Goal: Task Accomplishment & Management: Manage account settings

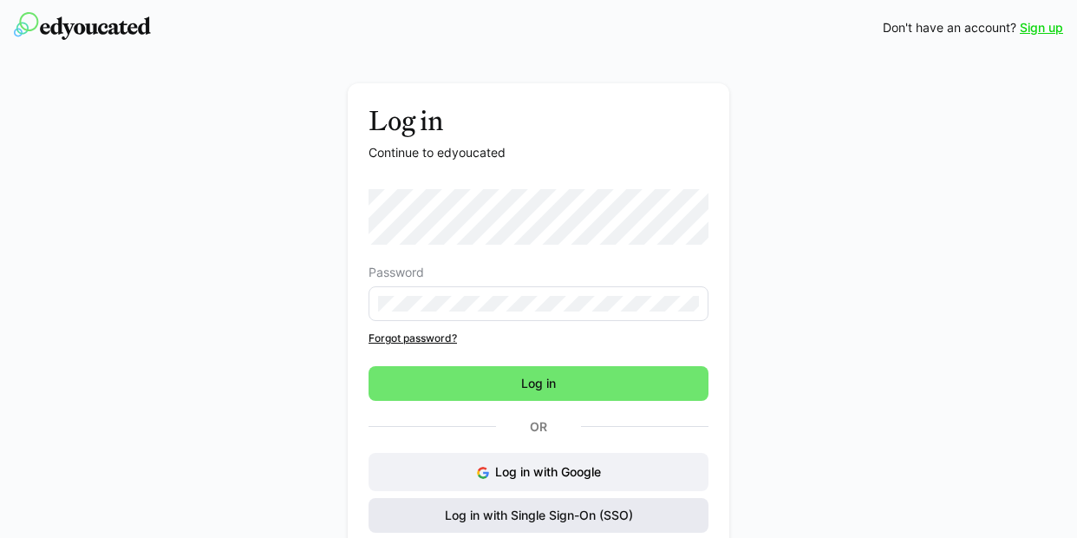
click at [589, 514] on span "Log in with Single Sign-On (SSO)" at bounding box center [538, 514] width 193 height 17
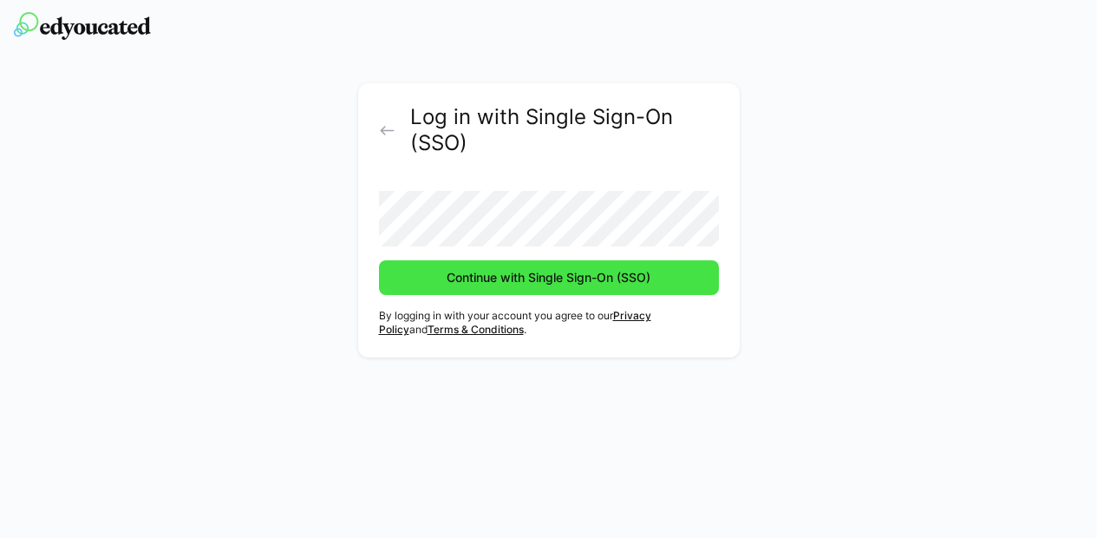
click at [493, 272] on span "Continue with Single Sign-On (SSO)" at bounding box center [548, 277] width 209 height 17
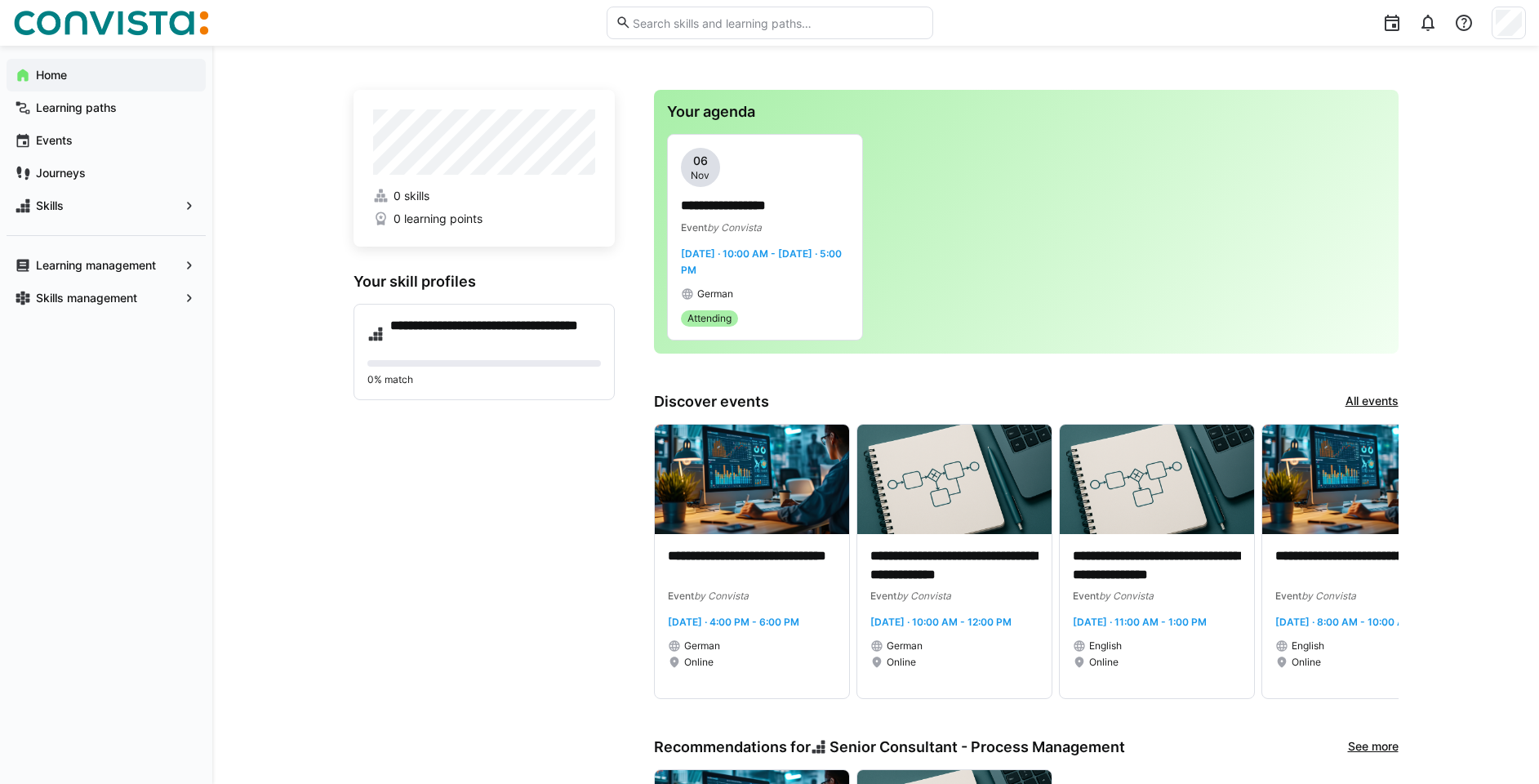
click at [262, 464] on div "**********" at bounding box center [874, 728] width 1326 height 1366
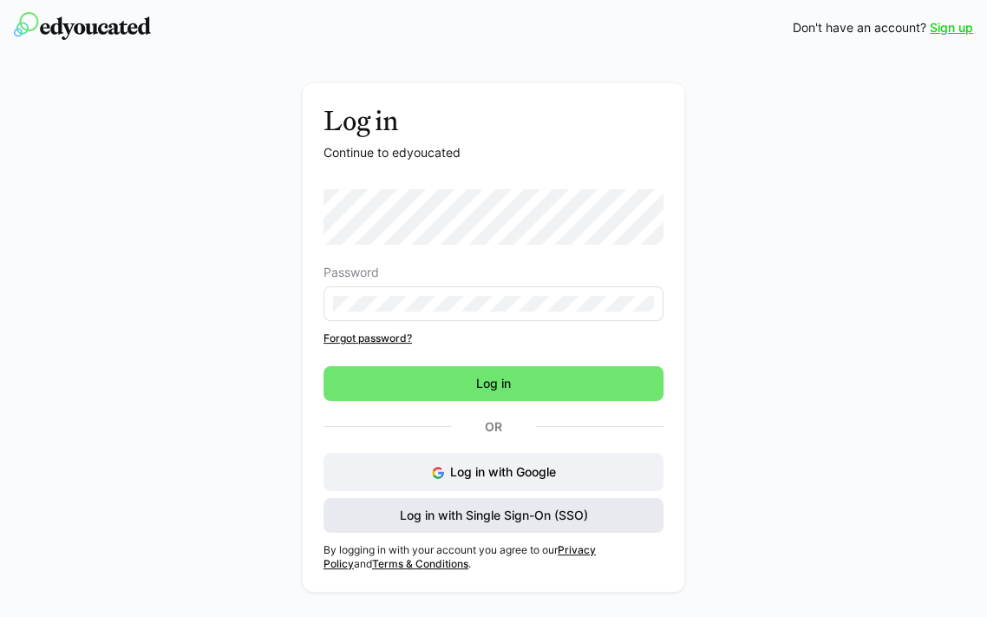
click at [492, 512] on span "Log in with Single Sign-On (SSO)" at bounding box center [493, 514] width 193 height 17
click at [524, 513] on span "Log in with Single Sign-On (SSO)" at bounding box center [493, 514] width 193 height 17
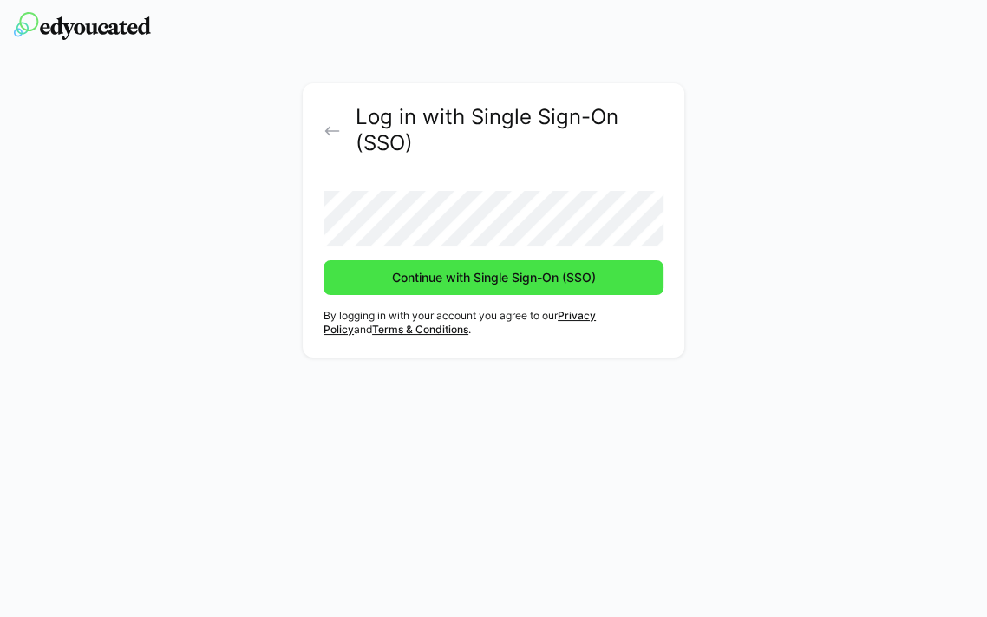
click at [525, 287] on span "Continue with Single Sign-On (SSO)" at bounding box center [493, 277] width 340 height 35
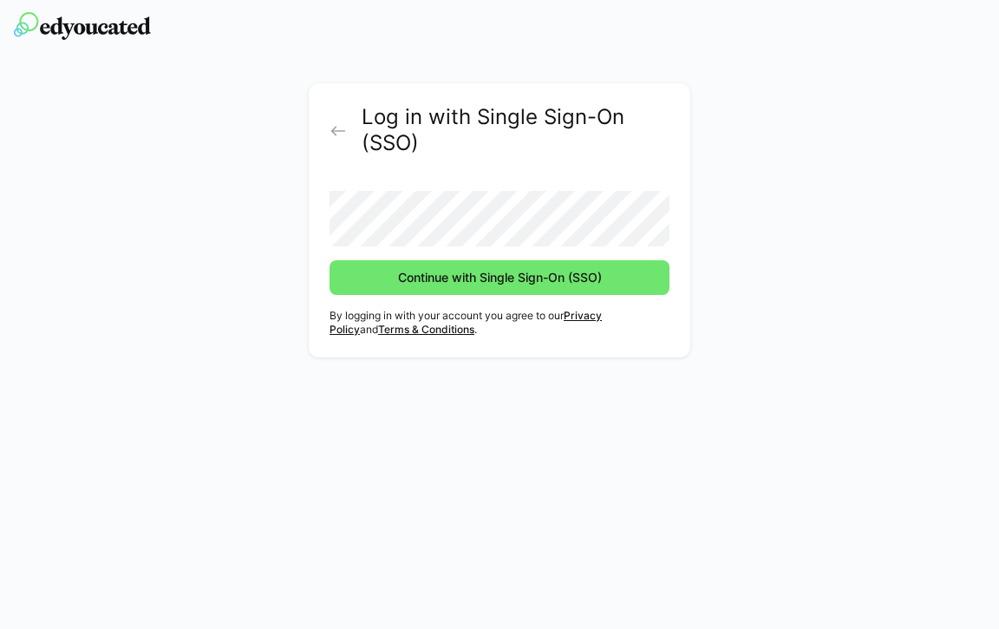
click at [330, 117] on div "Log in with Single Sign-On (SSO)" at bounding box center [500, 130] width 340 height 52
click at [330, 134] on eds-icon at bounding box center [338, 130] width 17 height 17
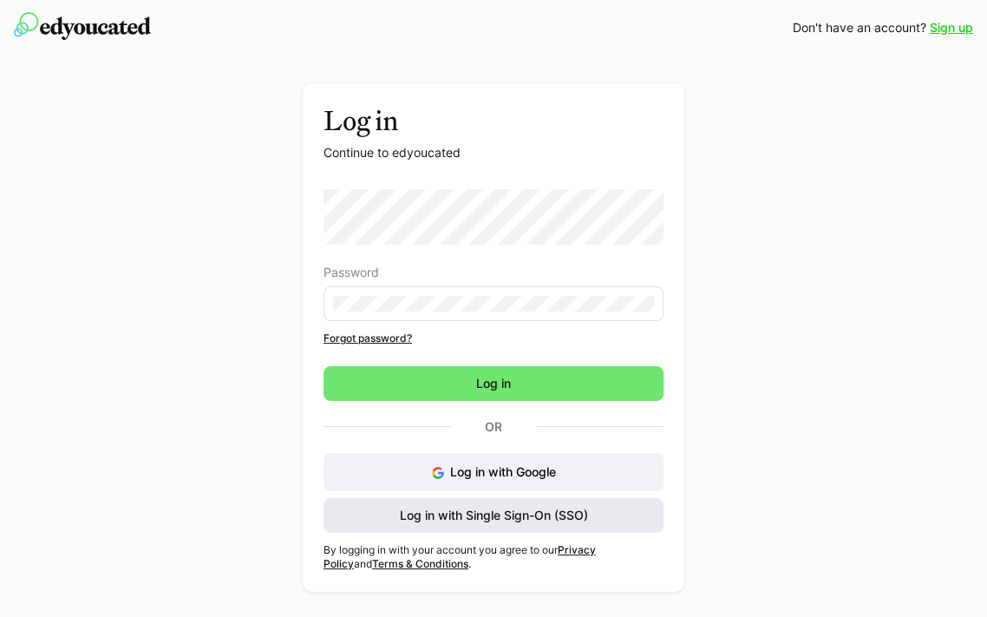
click at [513, 512] on span "Log in with Single Sign-On (SSO)" at bounding box center [493, 514] width 193 height 17
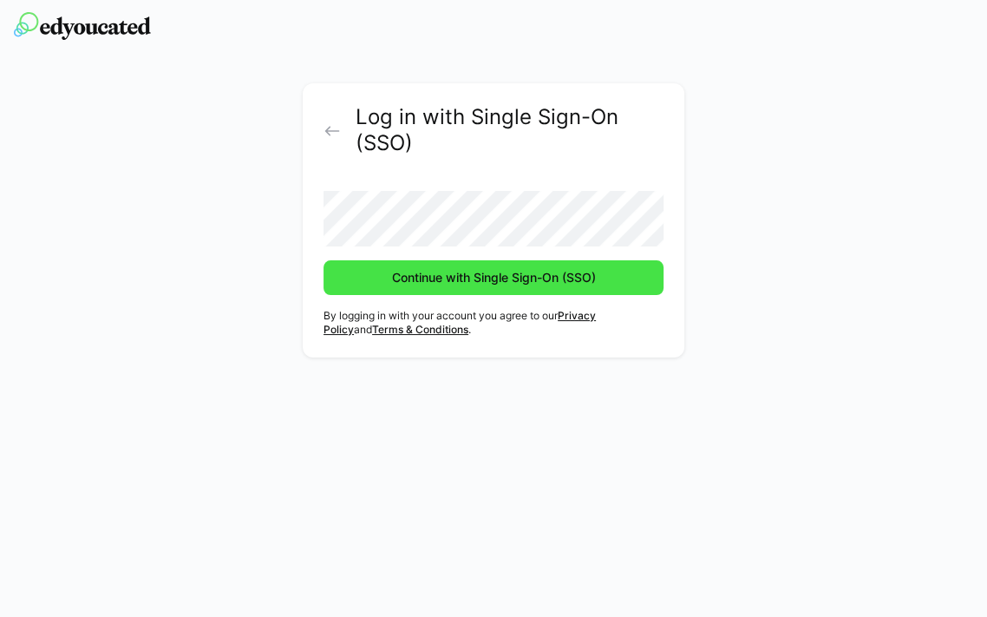
click at [477, 276] on span "Continue with Single Sign-On (SSO)" at bounding box center [493, 277] width 209 height 17
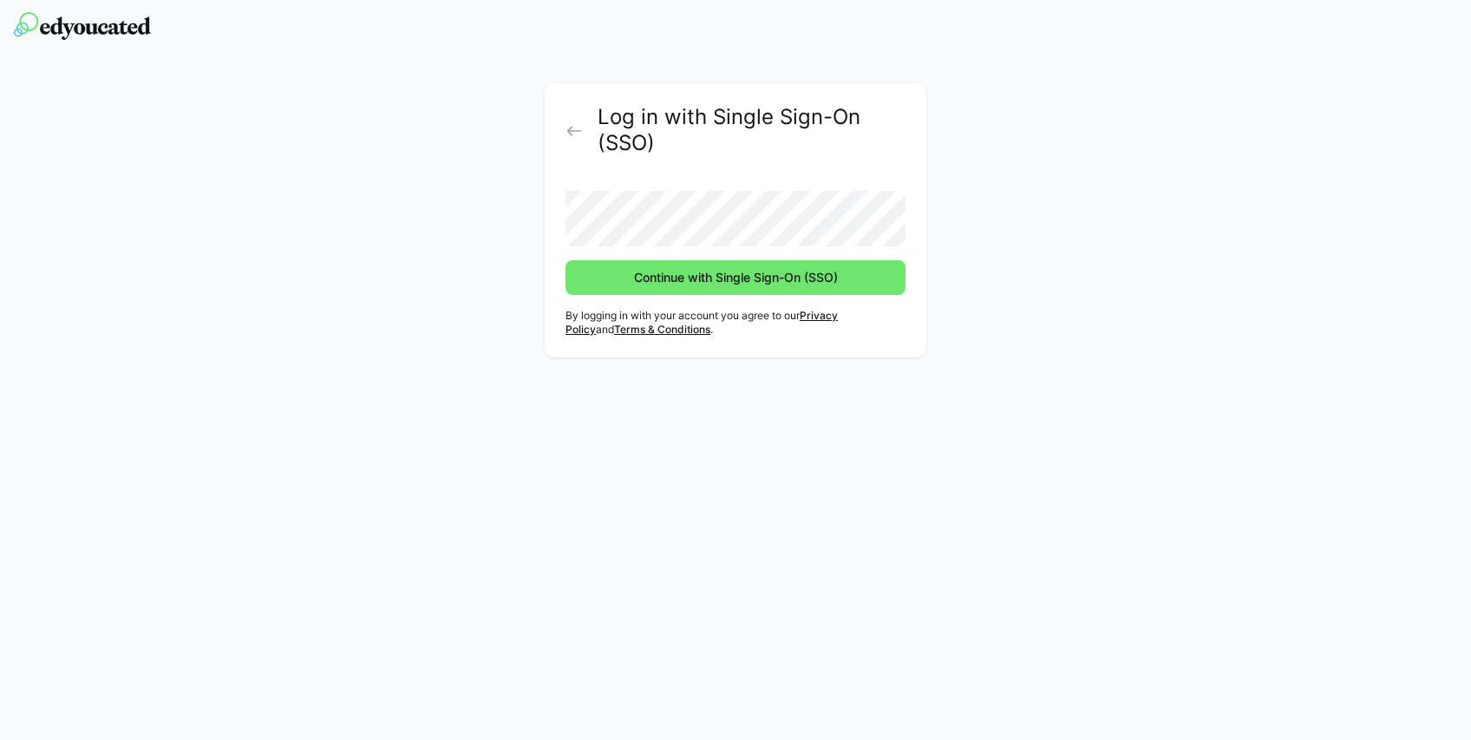
click at [85, 24] on img at bounding box center [82, 26] width 137 height 28
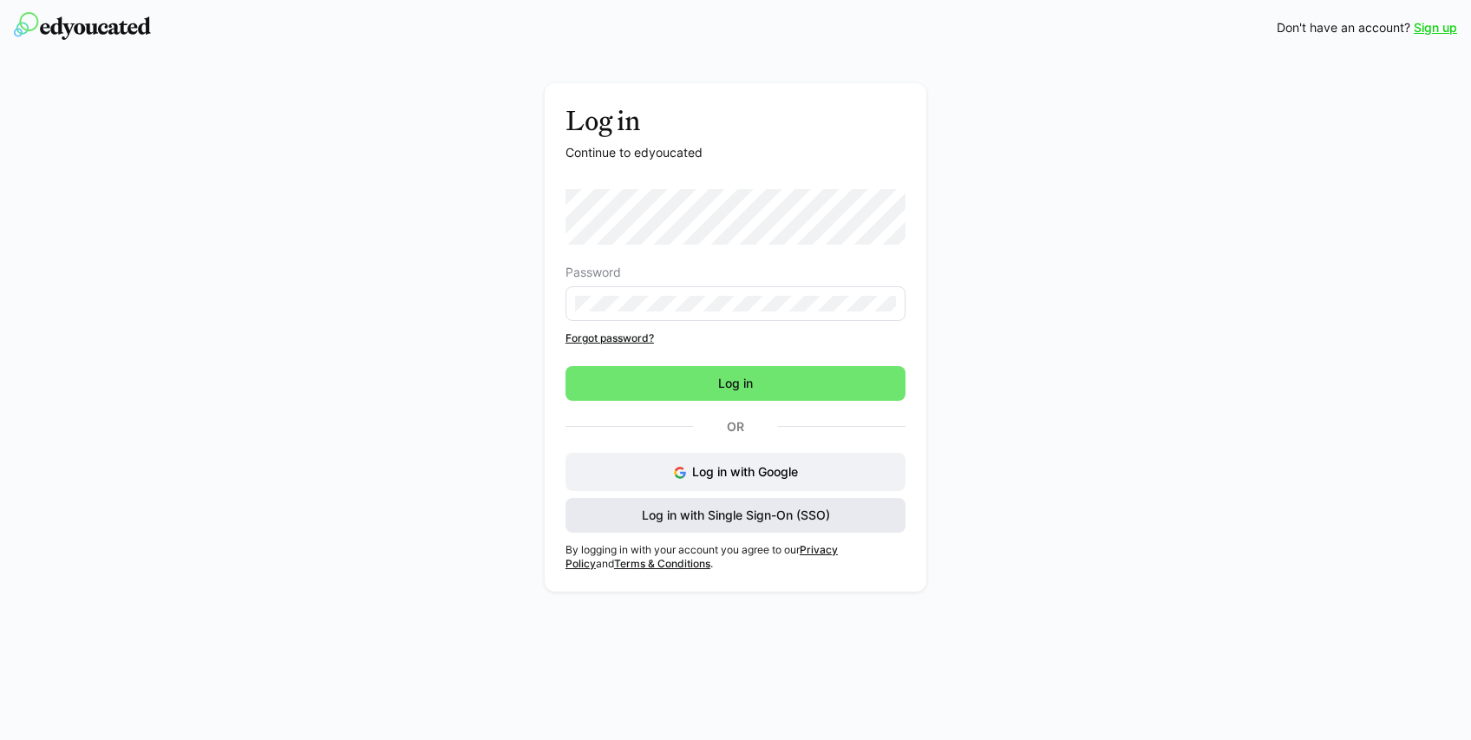
click at [722, 519] on span "Log in with Single Sign-On (SSO)" at bounding box center [735, 514] width 193 height 17
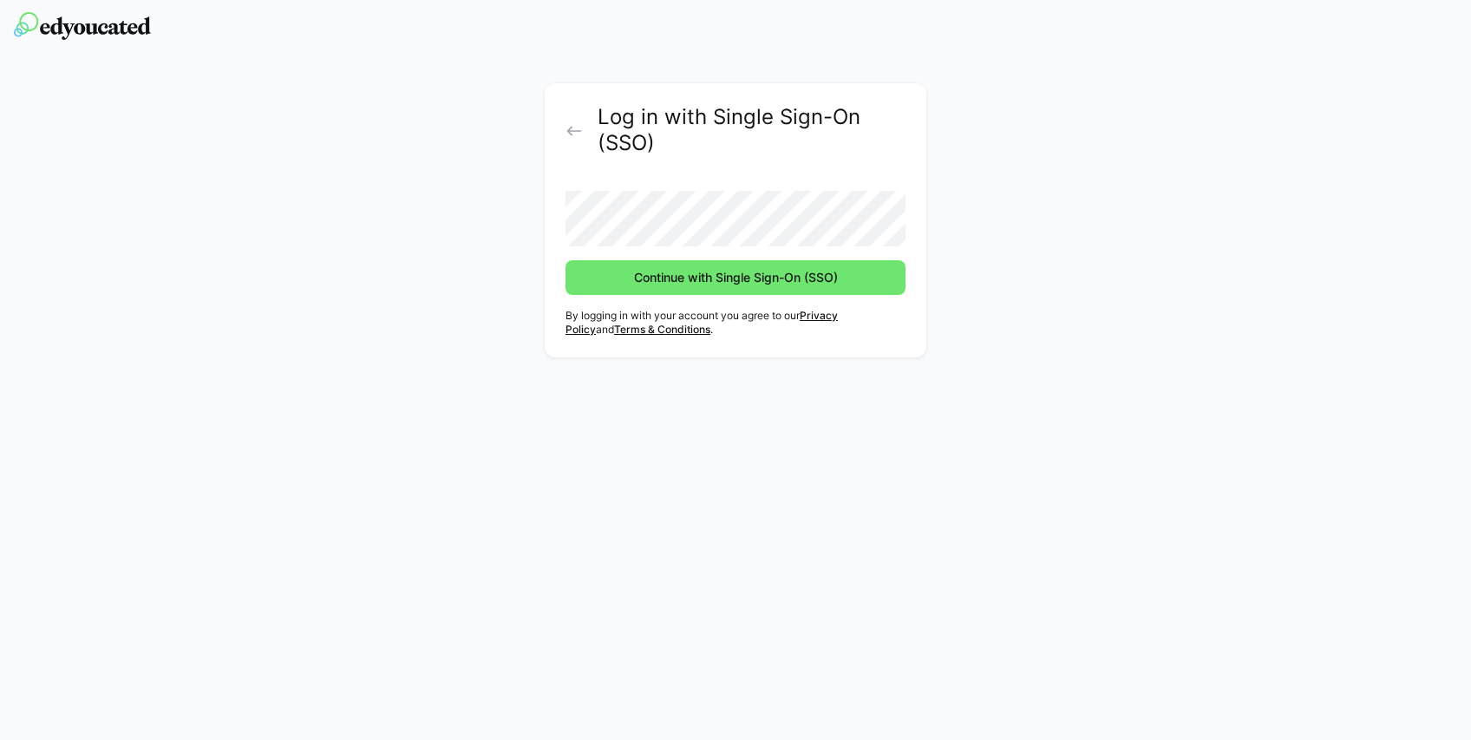
click at [565, 260] on button "Continue with Single Sign-On (SSO)" at bounding box center [735, 277] width 340 height 35
